Goal: Navigation & Orientation: Find specific page/section

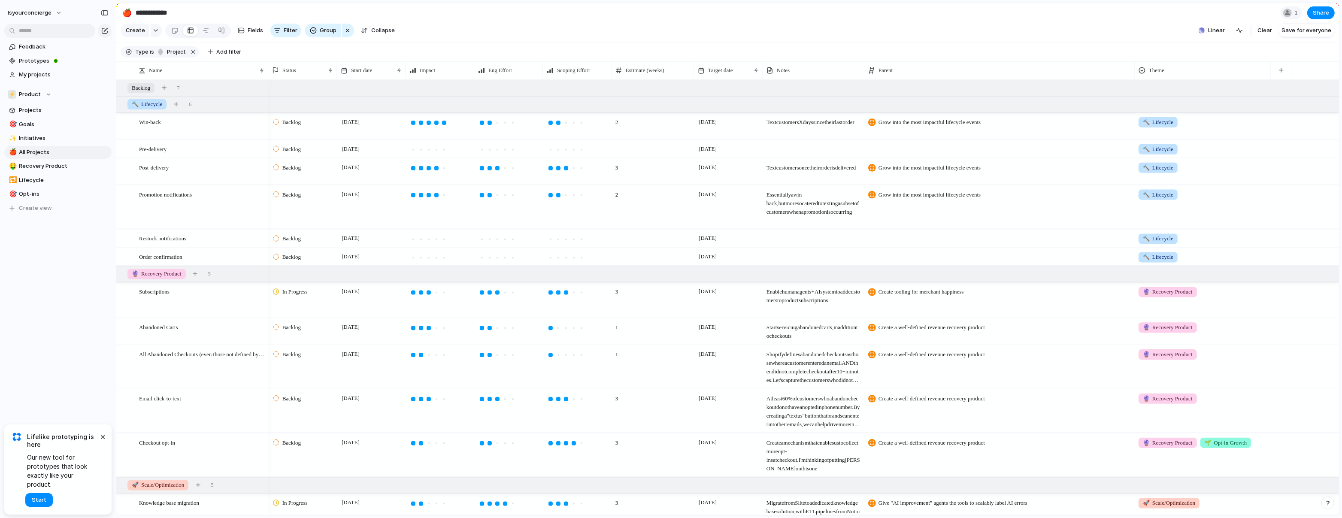
click at [295, 261] on span "Backlog" at bounding box center [291, 257] width 18 height 9
click at [299, 345] on span "Completed" at bounding box center [297, 343] width 30 height 9
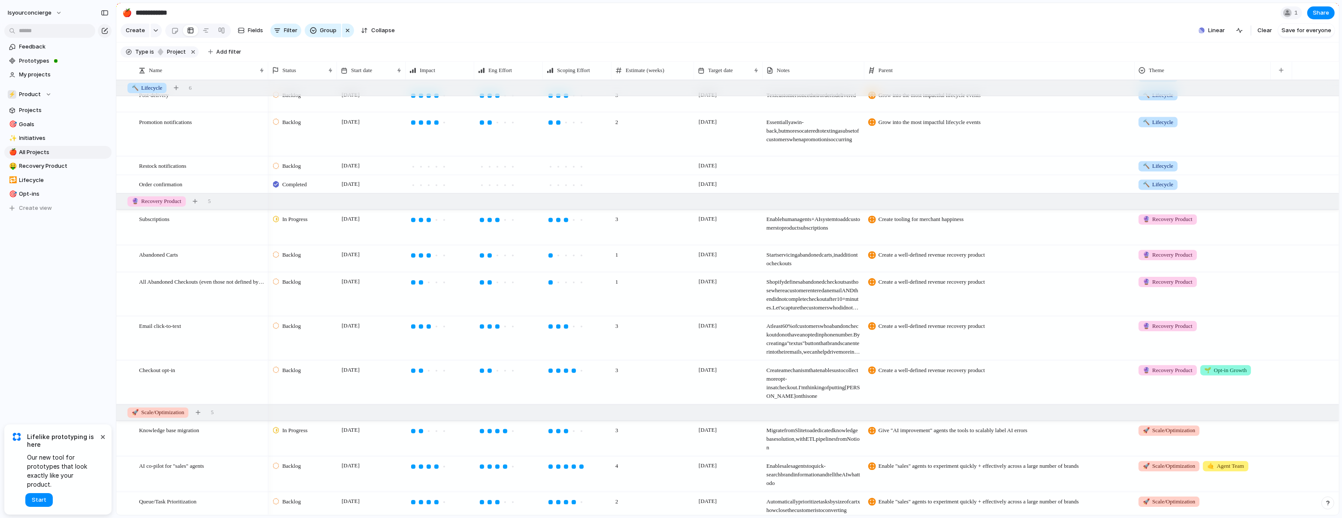
scroll to position [75, 0]
click at [298, 285] on div "Backlog" at bounding box center [288, 279] width 30 height 10
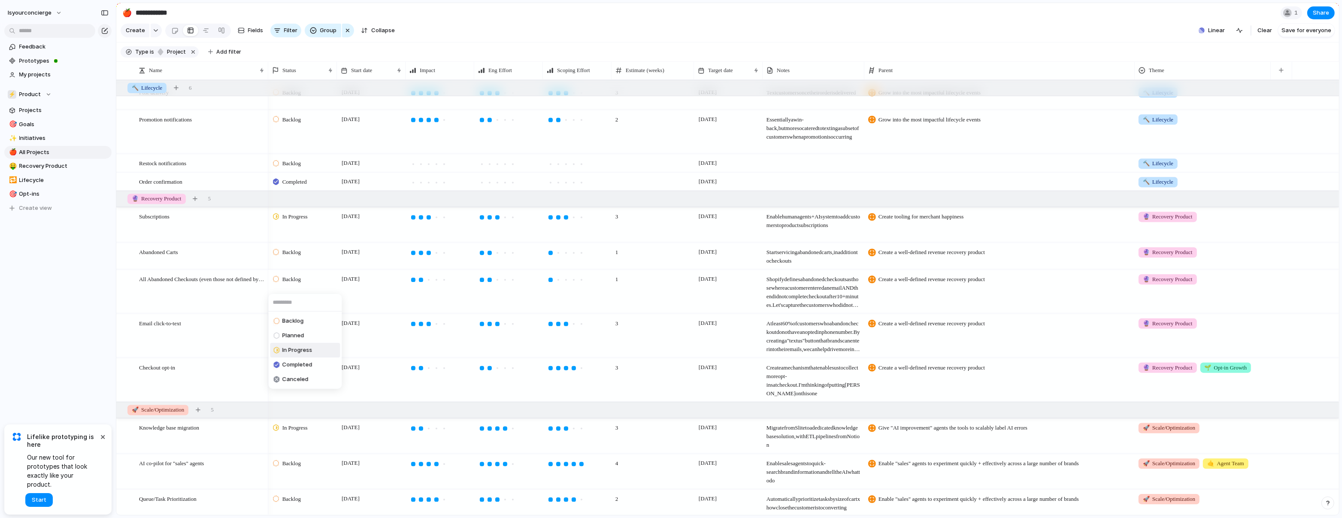
click at [289, 346] on span "In Progress" at bounding box center [297, 350] width 30 height 9
click at [290, 257] on span "Backlog" at bounding box center [291, 252] width 18 height 9
click at [299, 325] on span "In Progress" at bounding box center [297, 323] width 30 height 9
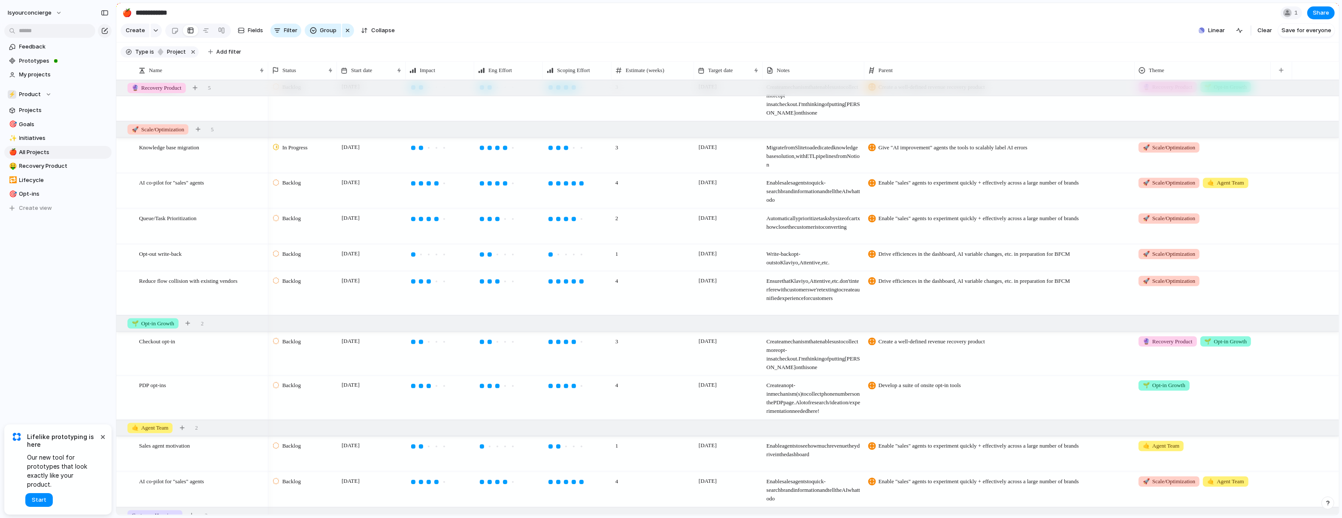
scroll to position [510, 0]
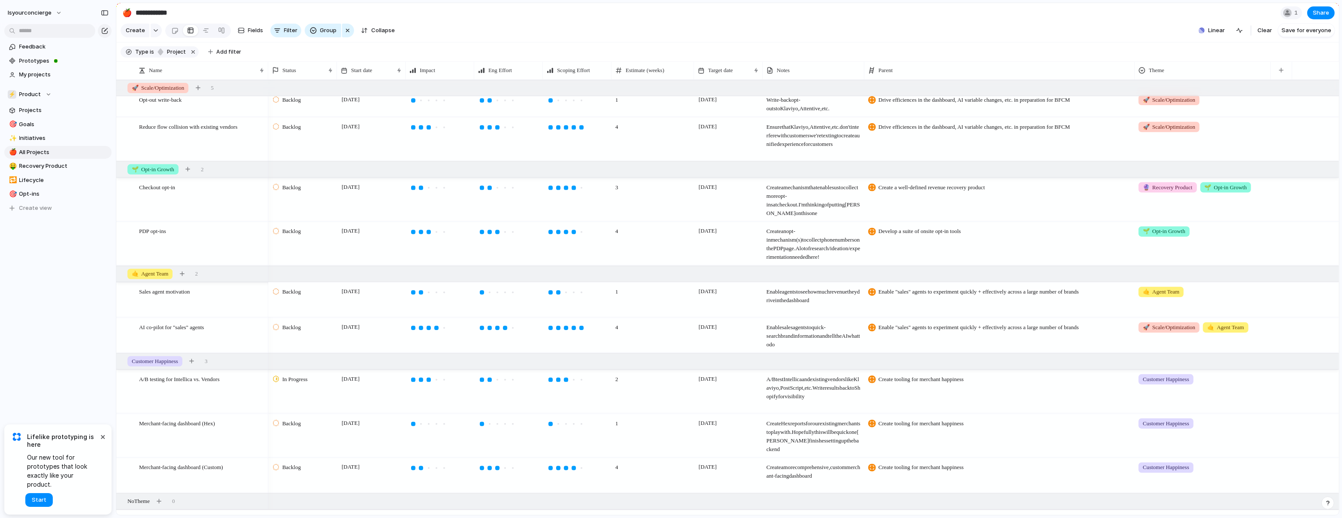
click at [297, 296] on span "Backlog" at bounding box center [291, 292] width 18 height 9
click at [294, 369] on li "In Progress" at bounding box center [305, 363] width 70 height 15
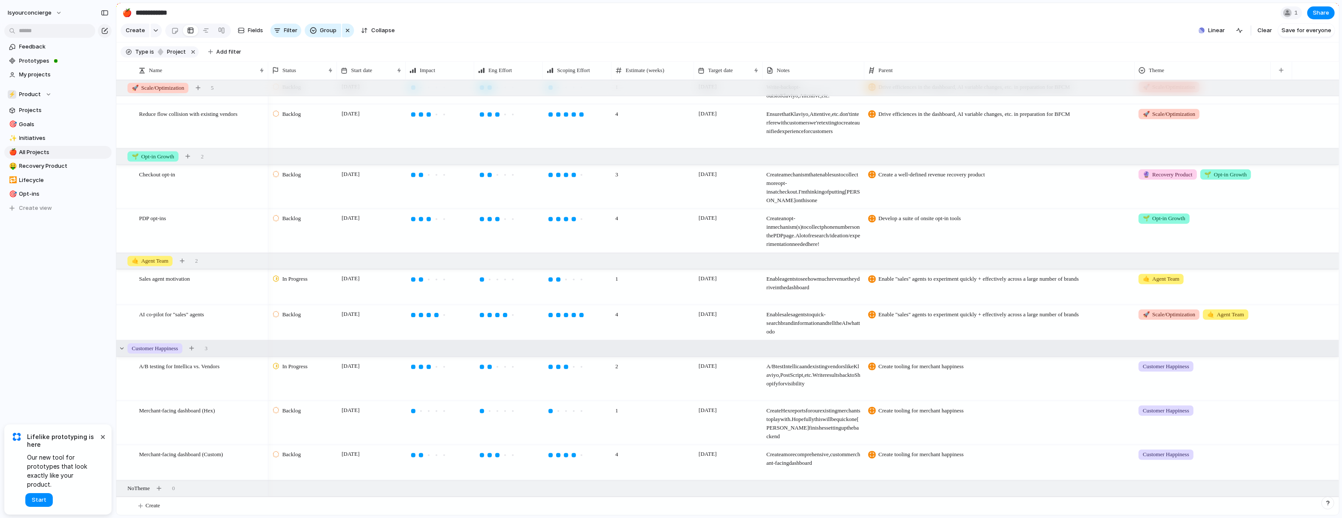
scroll to position [528, 0]
click at [301, 369] on span "In Progress" at bounding box center [294, 366] width 25 height 9
click at [328, 449] on li "Completed" at bounding box center [305, 446] width 70 height 15
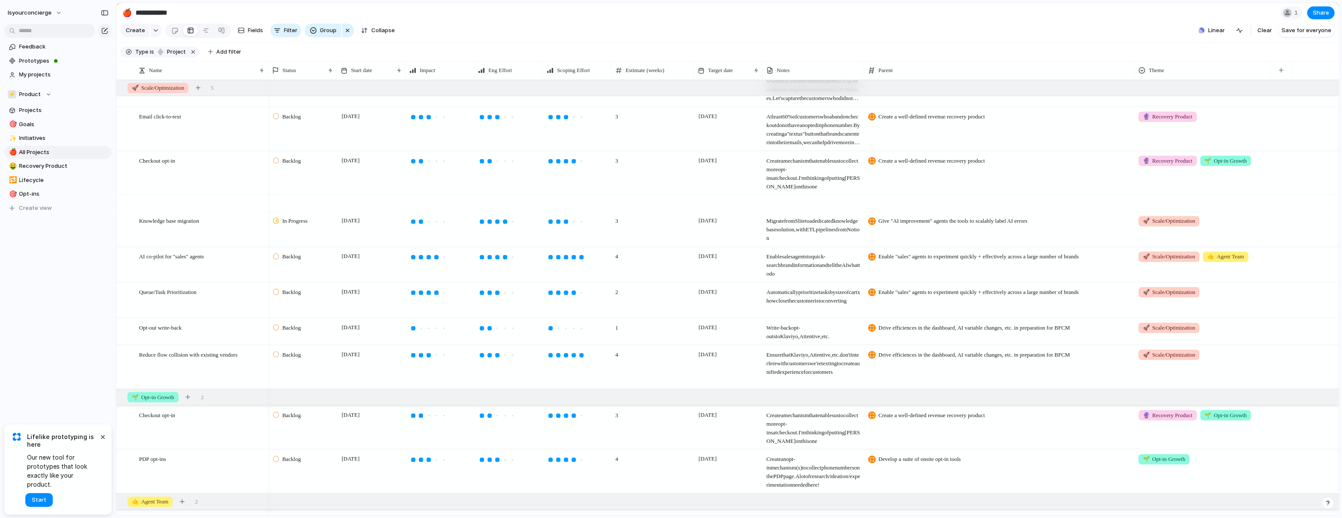
scroll to position [0, 0]
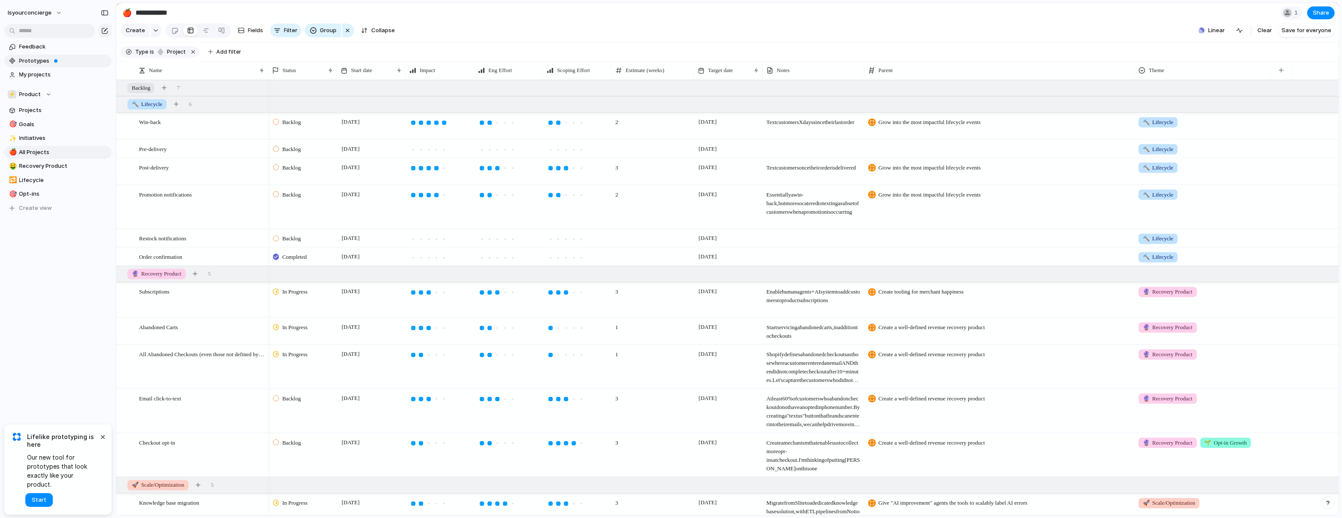
click at [57, 58] on span "Prototypes" at bounding box center [63, 61] width 89 height 9
click at [106, 442] on button "×" at bounding box center [103, 436] width 10 height 10
click at [37, 247] on div "Feedback Prototypes My projects ⚡ Product Projects 🎯 Goals ✨ Initiatives 🍎 All …" at bounding box center [58, 142] width 116 height 284
click at [17, 251] on div "Feedback Prototypes My projects ⚡ Product Projects 🎯 Goals ✨ Initiatives 🍎 All …" at bounding box center [58, 142] width 116 height 284
click at [256, 32] on span "Fields" at bounding box center [255, 30] width 15 height 9
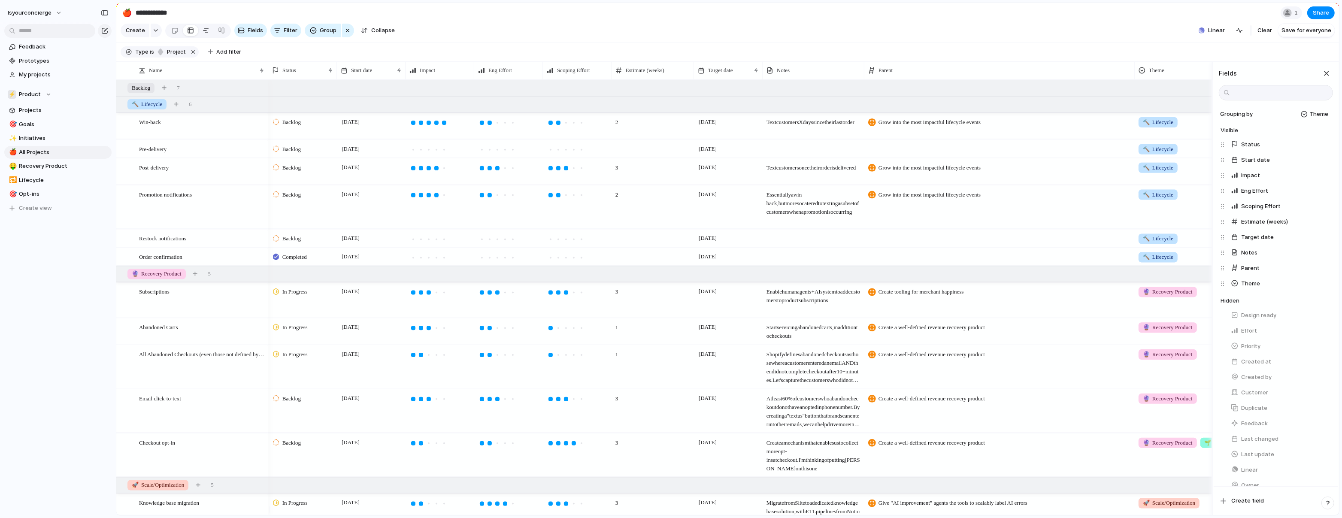
click at [207, 32] on div at bounding box center [206, 31] width 7 height 14
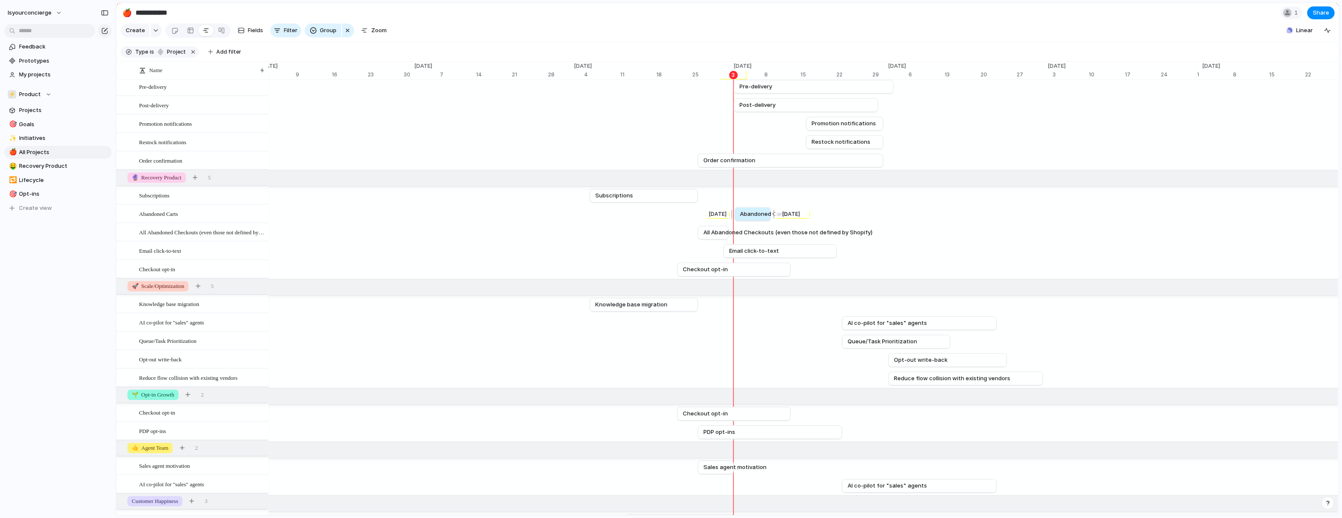
drag, startPoint x: 720, startPoint y: 218, endPoint x: 751, endPoint y: 222, distance: 32.0
click at [756, 218] on span "Abandoned Carts" at bounding box center [765, 214] width 48 height 9
drag, startPoint x: 714, startPoint y: 237, endPoint x: 753, endPoint y: 236, distance: 39.1
click at [753, 236] on span "All Abandoned Checkouts (even those not defined by Shopify)" at bounding box center [827, 232] width 169 height 9
click at [766, 254] on span "Email click-to-text" at bounding box center [754, 251] width 50 height 9
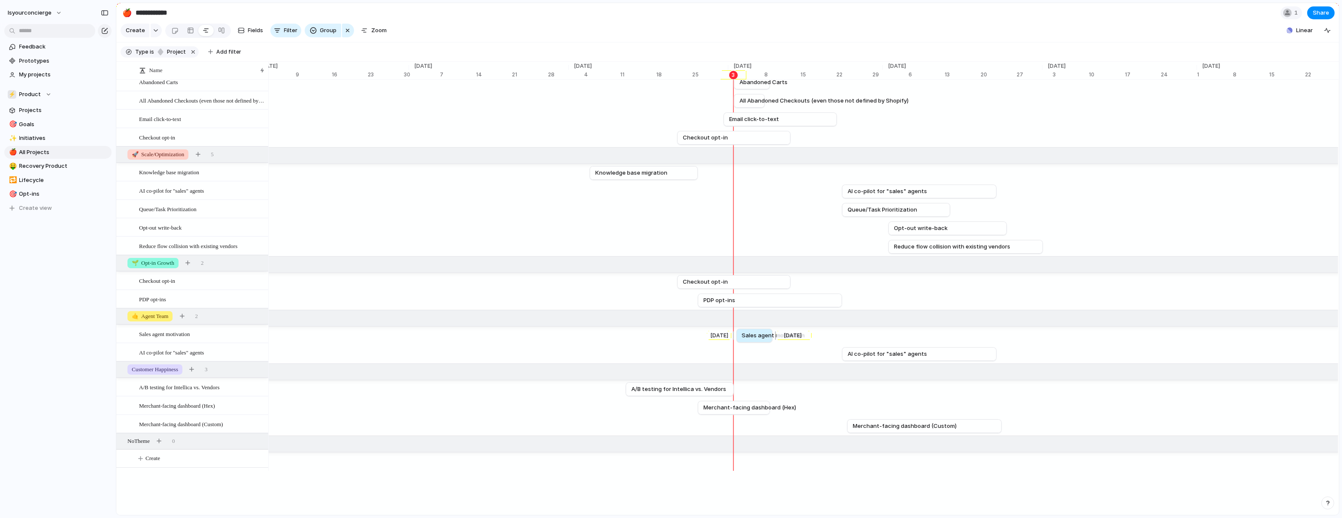
drag, startPoint x: 727, startPoint y: 340, endPoint x: 754, endPoint y: 340, distance: 27.0
click at [754, 340] on span "Sales agent motivation" at bounding box center [773, 335] width 63 height 9
drag, startPoint x: 743, startPoint y: 412, endPoint x: 776, endPoint y: 413, distance: 33.1
click at [776, 412] on span "Merchant-facing dashboard (Hex)" at bounding box center [785, 408] width 93 height 9
drag, startPoint x: 766, startPoint y: 416, endPoint x: 772, endPoint y: 418, distance: 6.1
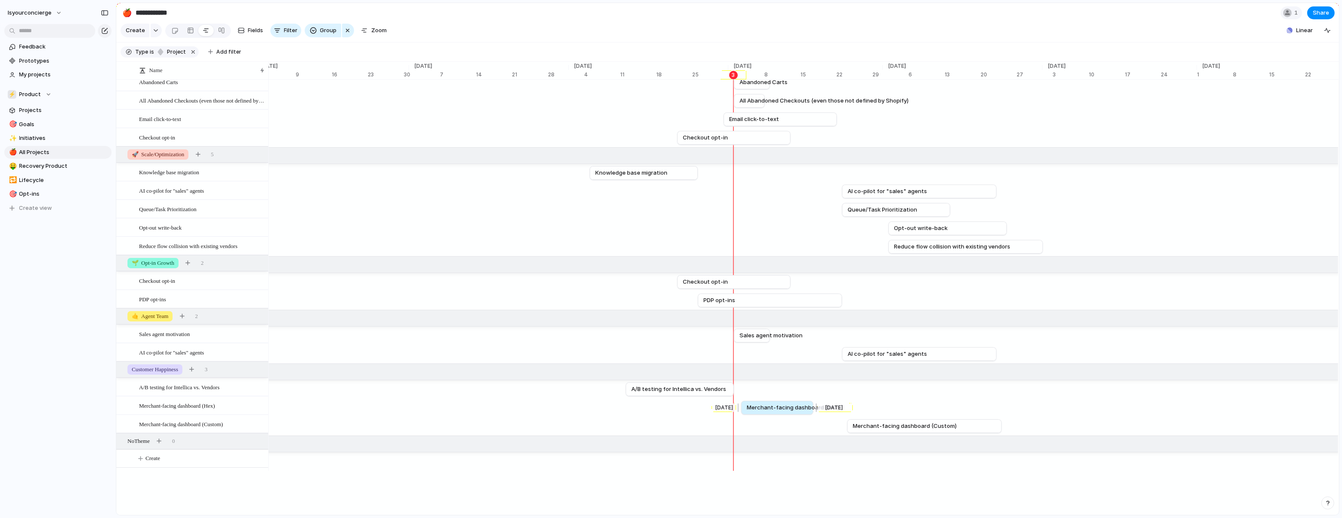
click at [772, 414] on link "Merchant-facing dashboard (Hex)" at bounding box center [777, 407] width 61 height 13
drag, startPoint x: 772, startPoint y: 415, endPoint x: 765, endPoint y: 414, distance: 6.9
click at [765, 412] on span "Merchant-facing dashboard (Hex)" at bounding box center [784, 408] width 93 height 9
click at [771, 412] on span "Merchant-facing dashboard (Hex)" at bounding box center [787, 408] width 93 height 9
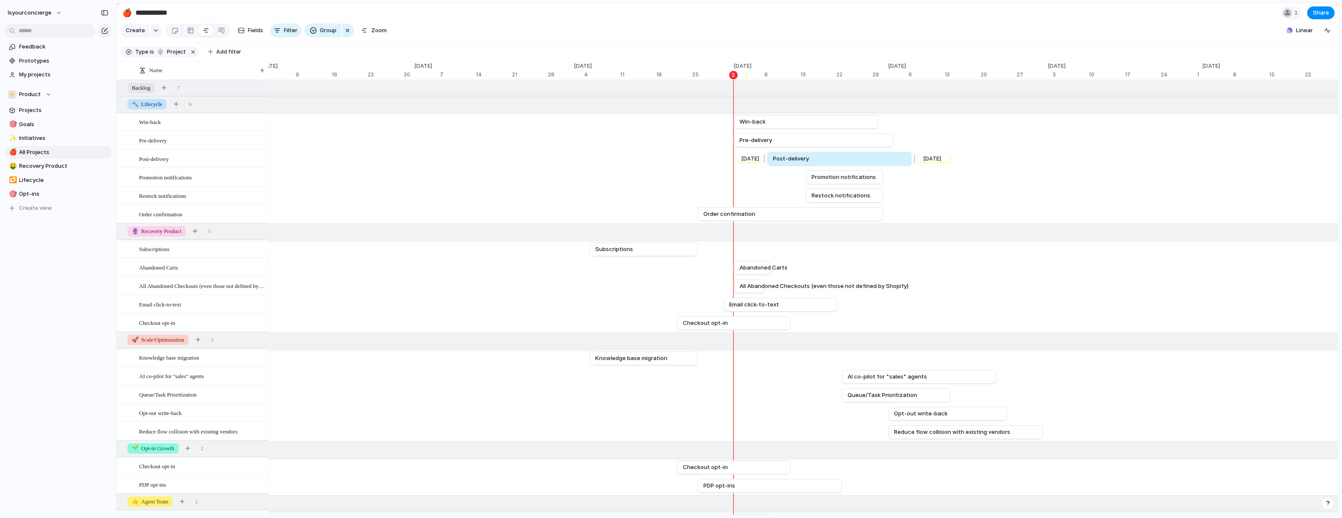
drag, startPoint x: 786, startPoint y: 163, endPoint x: 820, endPoint y: 163, distance: 33.5
click at [820, 163] on link "Post-delivery" at bounding box center [839, 158] width 133 height 13
click at [791, 137] on div "[DATE] Win-back [DATE] [DATE] Pre-delivery [DATE] [DATE] Post-delivery Oct [DAT…" at bounding box center [803, 368] width 1071 height 577
drag, startPoint x: 792, startPoint y: 145, endPoint x: 825, endPoint y: 144, distance: 32.6
click at [825, 144] on link "Pre-delivery" at bounding box center [846, 140] width 149 height 13
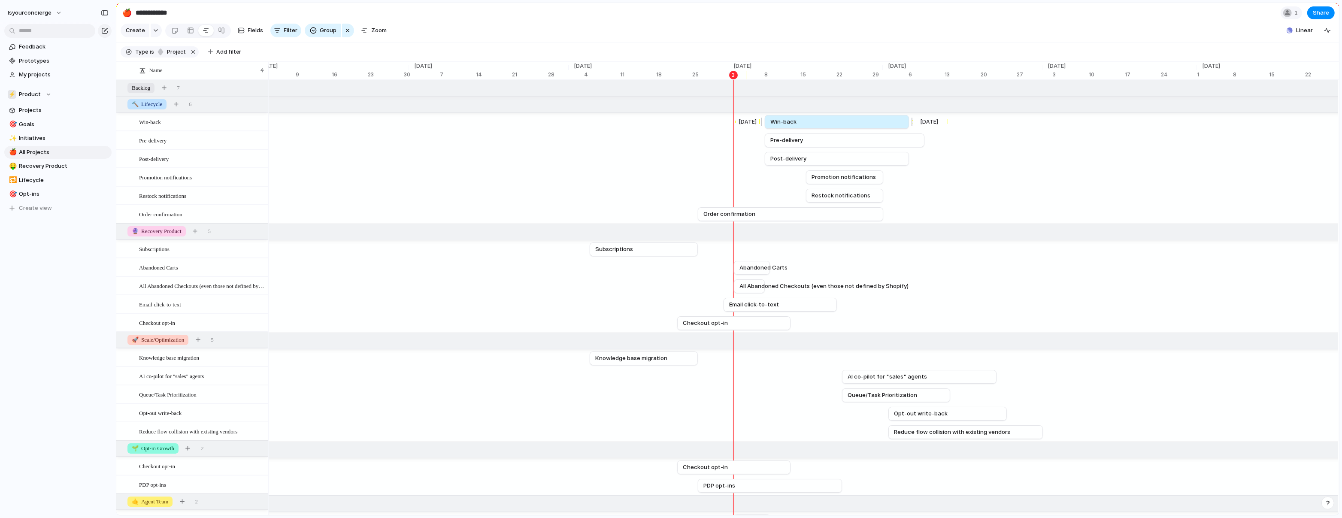
drag, startPoint x: 801, startPoint y: 130, endPoint x: 832, endPoint y: 133, distance: 30.6
click at [832, 128] on link "Win-back" at bounding box center [837, 121] width 133 height 13
drag, startPoint x: 825, startPoint y: 126, endPoint x: 834, endPoint y: 127, distance: 8.6
click at [834, 127] on link "Win-back" at bounding box center [840, 121] width 133 height 13
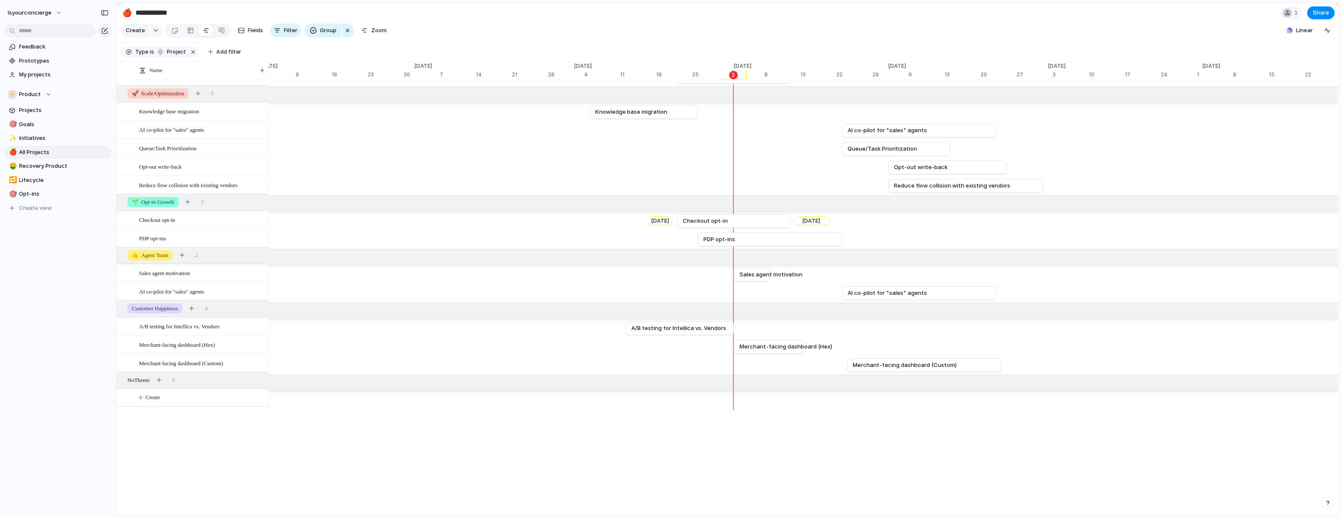
scroll to position [314, 0]
